Goal: Task Accomplishment & Management: Manage account settings

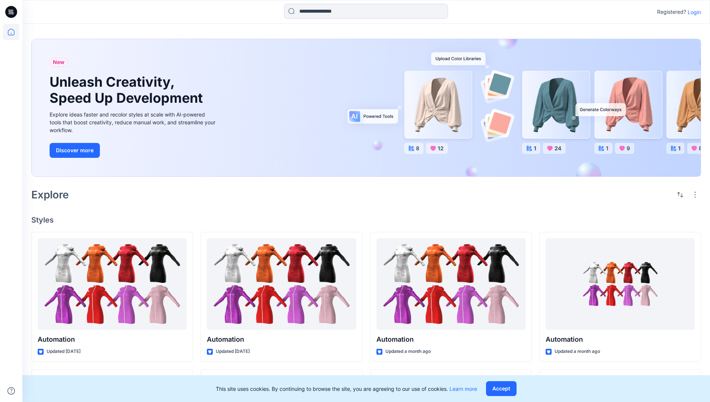
click at [692, 12] on p "Login" at bounding box center [694, 12] width 13 height 8
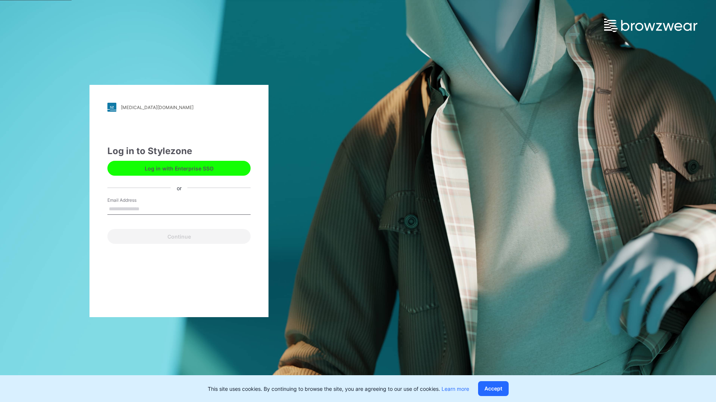
click at [147, 209] on input "Email Address" at bounding box center [178, 209] width 143 height 11
type input "**********"
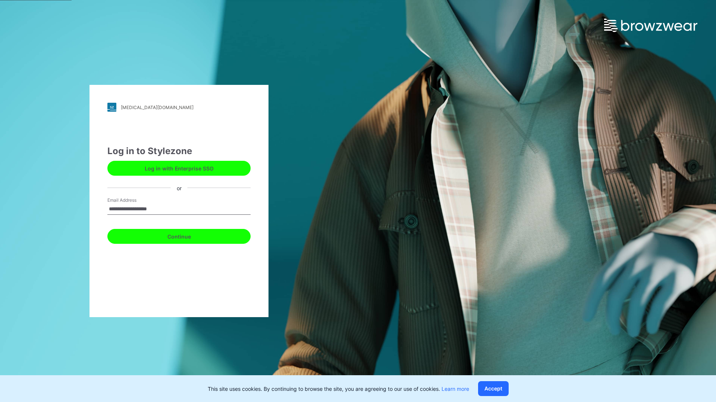
click at [187, 236] on button "Continue" at bounding box center [178, 236] width 143 height 15
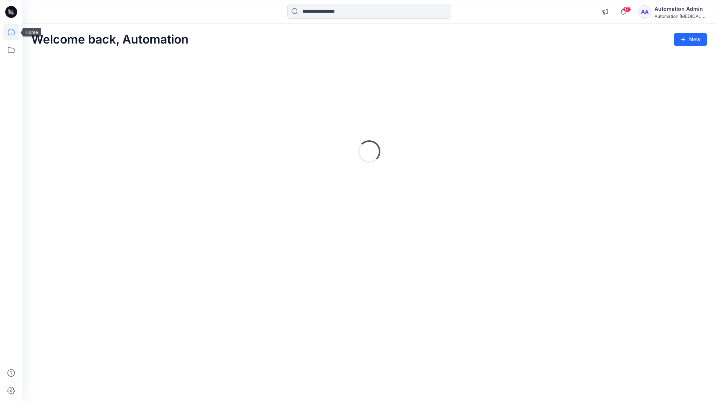
click at [14, 32] on icon at bounding box center [11, 32] width 7 height 7
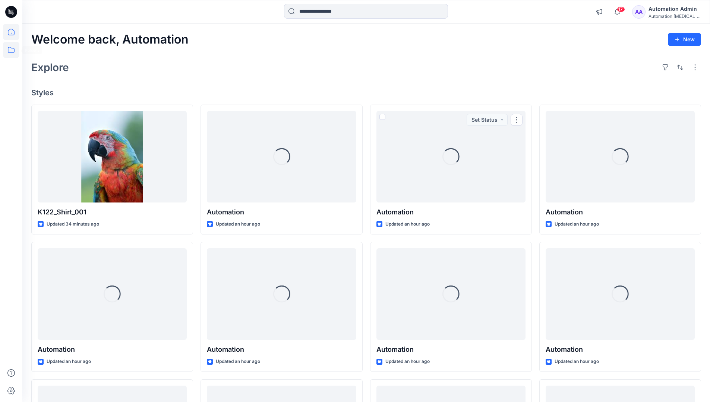
click at [13, 50] on icon at bounding box center [11, 50] width 16 height 16
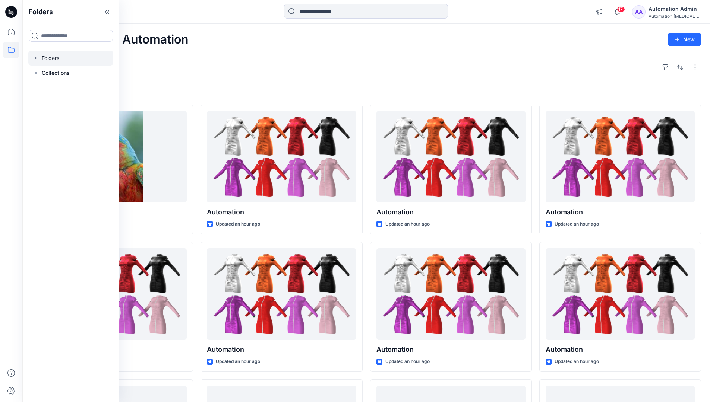
click at [52, 60] on div at bounding box center [70, 58] width 85 height 15
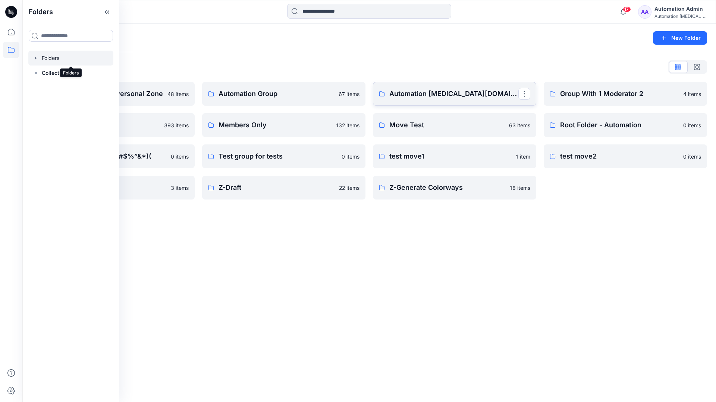
click at [402, 100] on link "Automation testim.io" at bounding box center [454, 94] width 163 height 24
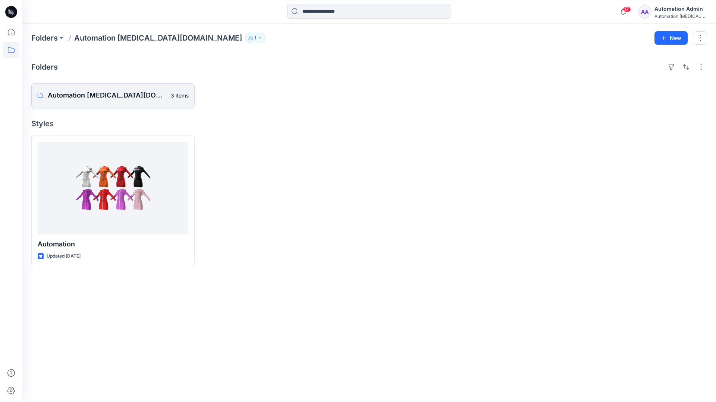
click at [99, 91] on p "Automation testim.io Board" at bounding box center [107, 95] width 119 height 10
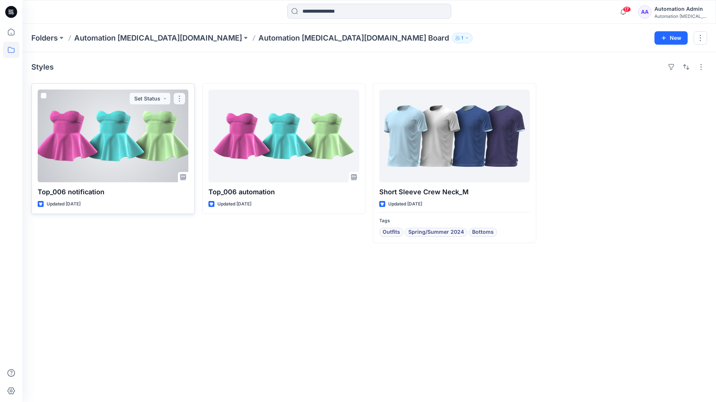
click at [179, 102] on button "button" at bounding box center [179, 99] width 12 height 12
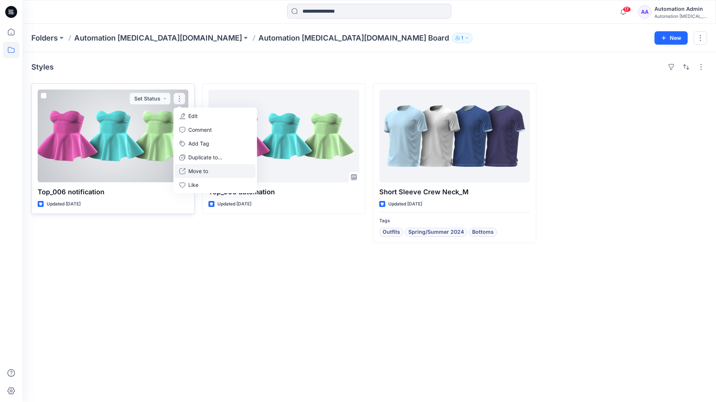
click at [186, 170] on button "Move to" at bounding box center [215, 171] width 80 height 14
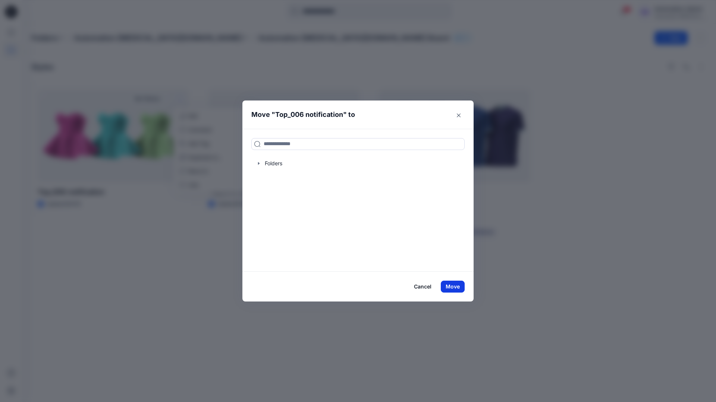
click at [455, 288] on button "Move" at bounding box center [453, 287] width 24 height 12
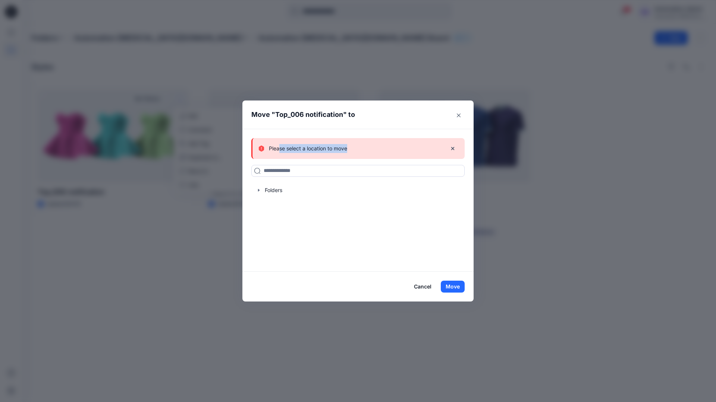
drag, startPoint x: 455, startPoint y: 288, endPoint x: 280, endPoint y: 146, distance: 225.5
click at [280, 146] on div "Please select a location to move" at bounding box center [349, 148] width 182 height 9
click at [452, 149] on icon "button" at bounding box center [452, 149] width 6 height 6
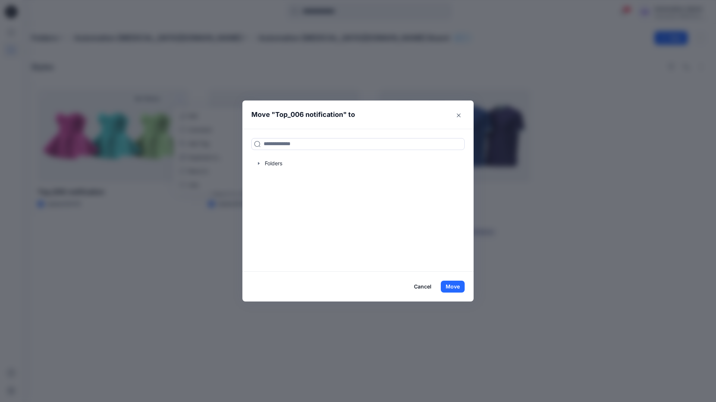
click at [422, 288] on button "Cancel" at bounding box center [422, 287] width 27 height 12
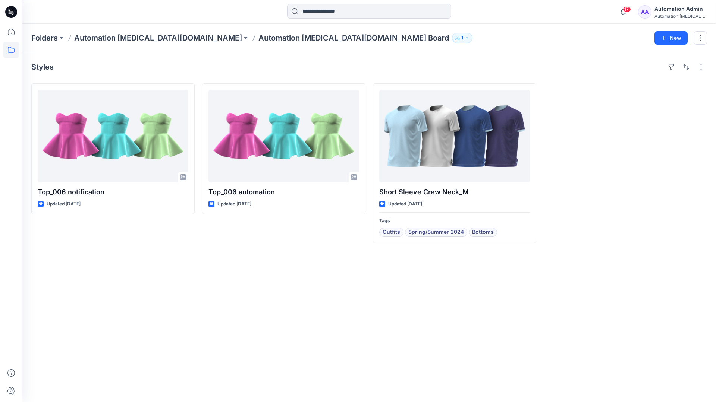
click at [664, 14] on div "Automation testim..." at bounding box center [680, 16] width 52 height 6
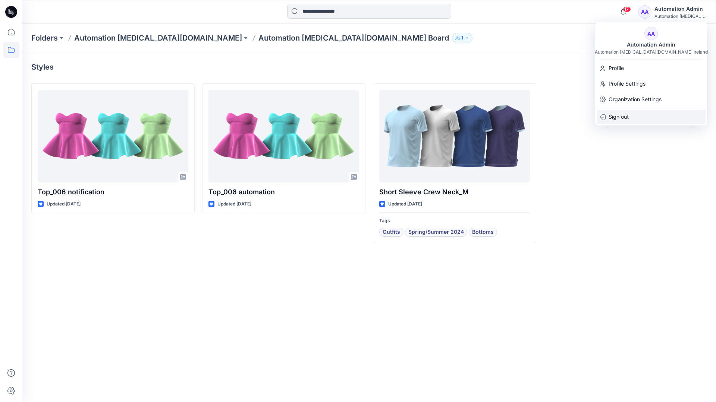
click at [628, 120] on p "Sign out" at bounding box center [618, 117] width 20 height 14
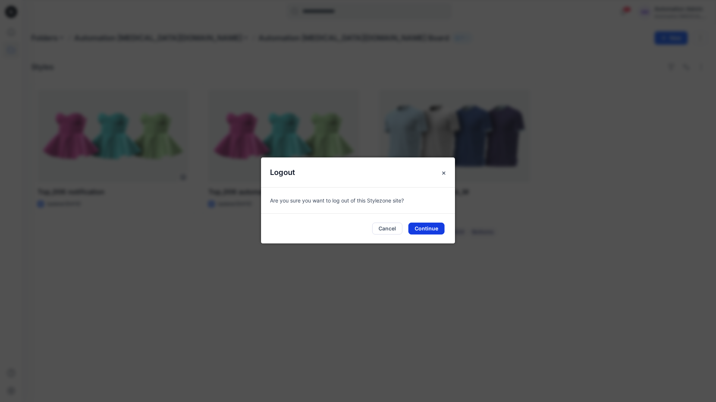
click at [434, 226] on button "Continue" at bounding box center [426, 229] width 36 height 12
